Goal: Find specific page/section: Find specific page/section

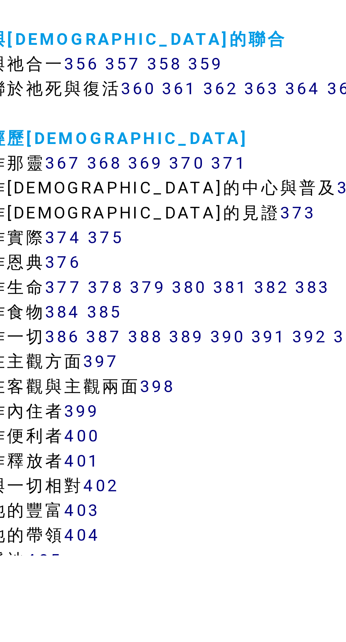
scroll to position [976, 0]
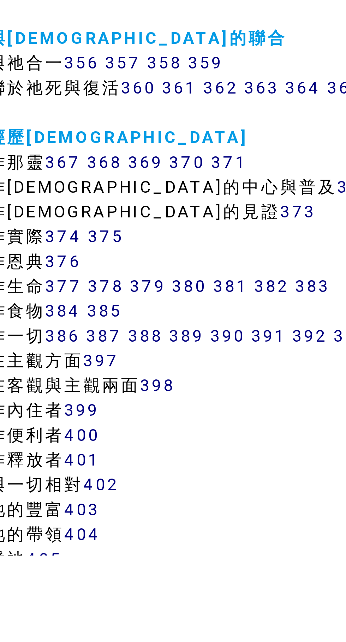
click at [124, 540] on link "381" at bounding box center [120, 539] width 13 height 8
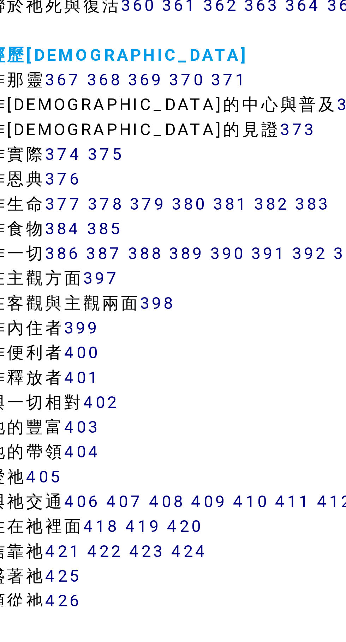
scroll to position [1064, 0]
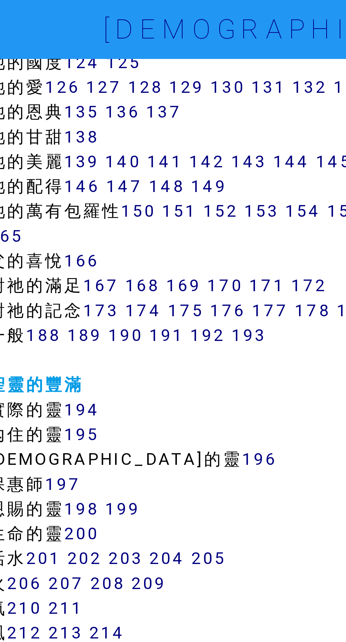
scroll to position [517, 0]
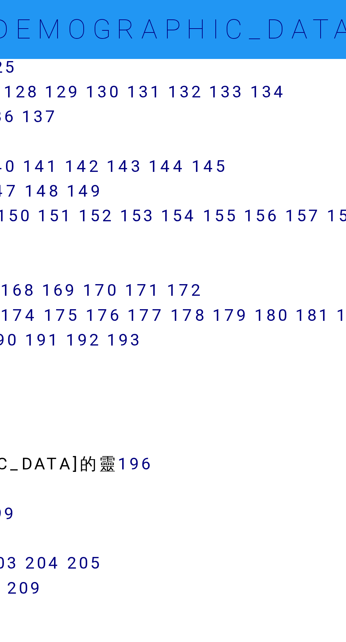
click at [202, 83] on link "157" at bounding box center [197, 83] width 14 height 8
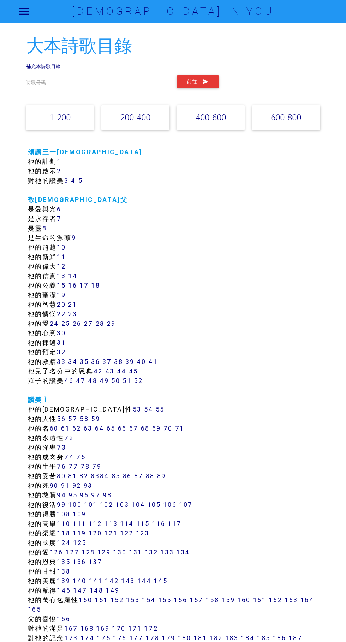
scroll to position [517, 0]
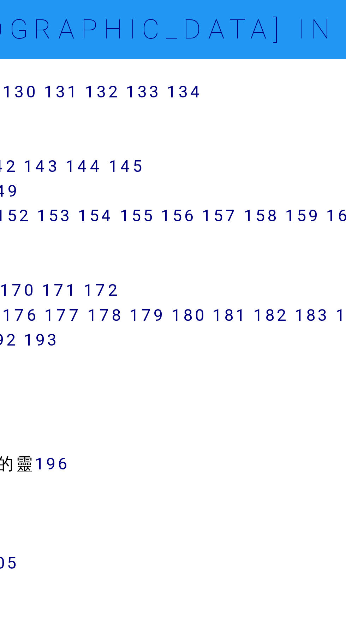
click at [219, 85] on link "158" at bounding box center [212, 83] width 13 height 8
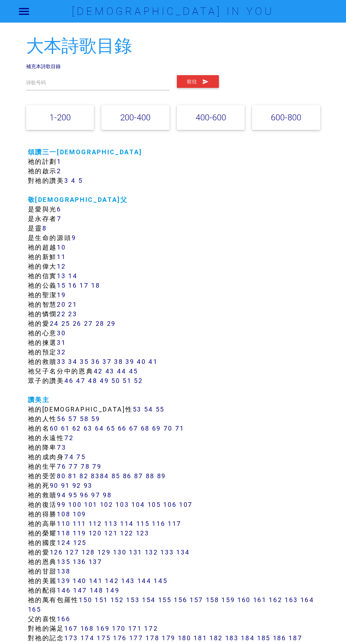
scroll to position [517, 0]
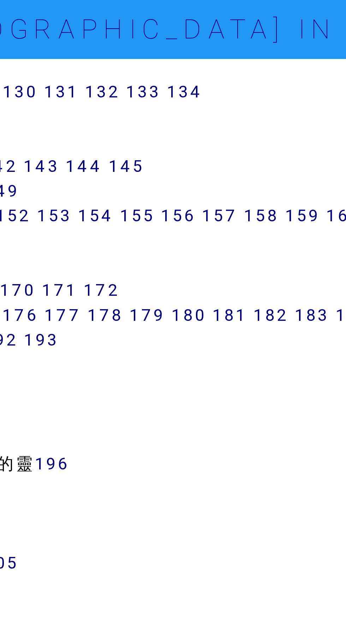
click at [203, 81] on link "157" at bounding box center [197, 83] width 14 height 8
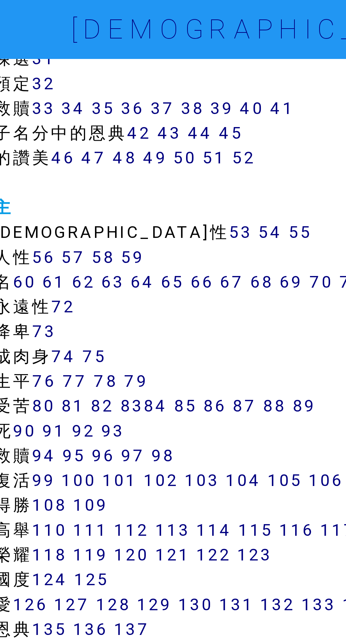
scroll to position [318, 0]
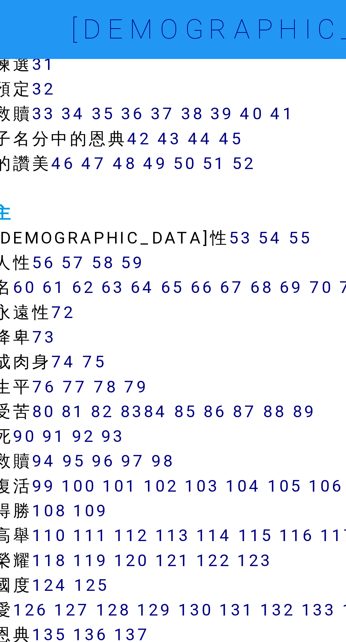
click at [143, 65] on link "52" at bounding box center [138, 63] width 9 height 8
